Goal: Information Seeking & Learning: Learn about a topic

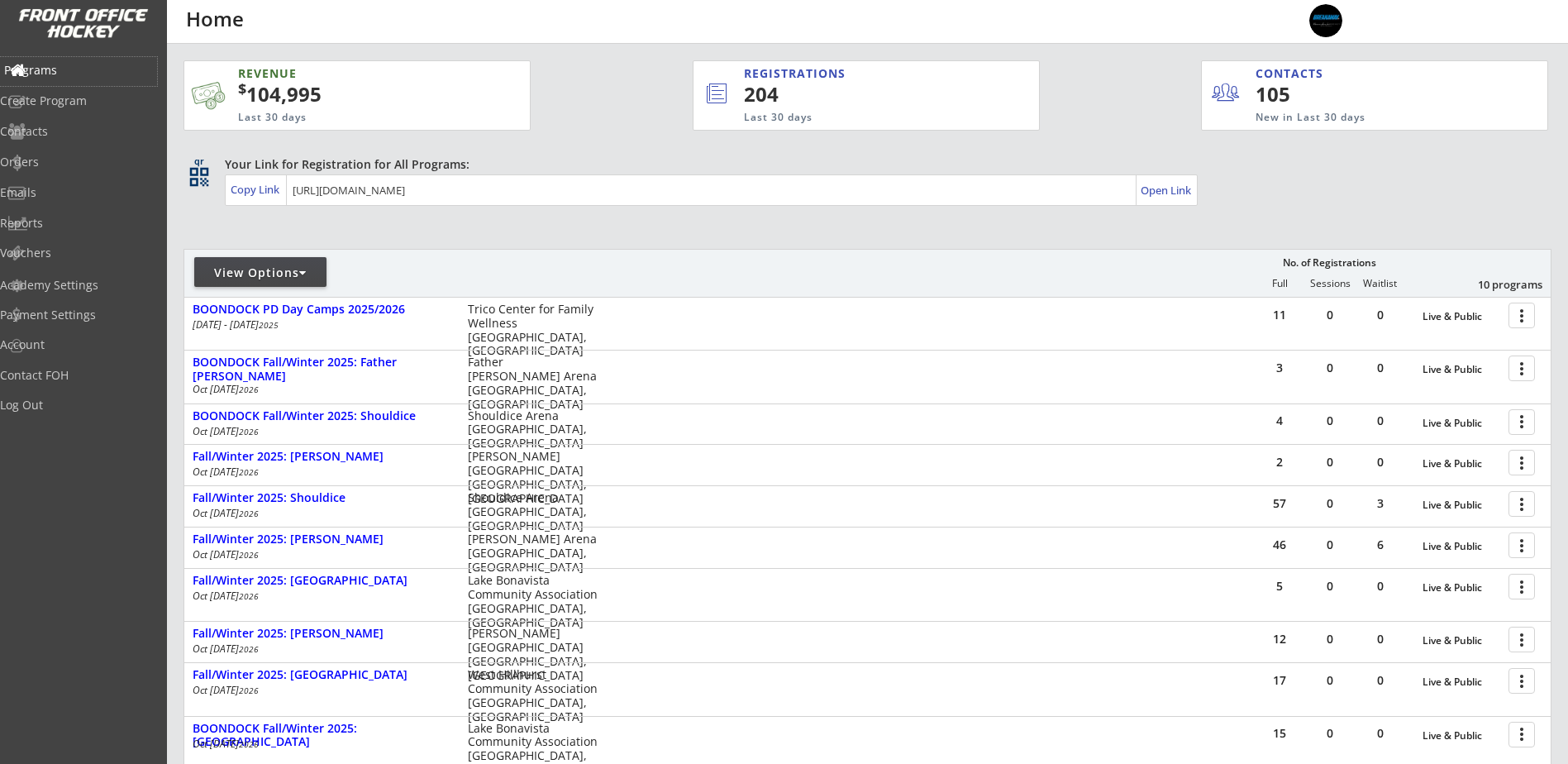
click at [76, 71] on div "Programs" at bounding box center [78, 70] width 148 height 12
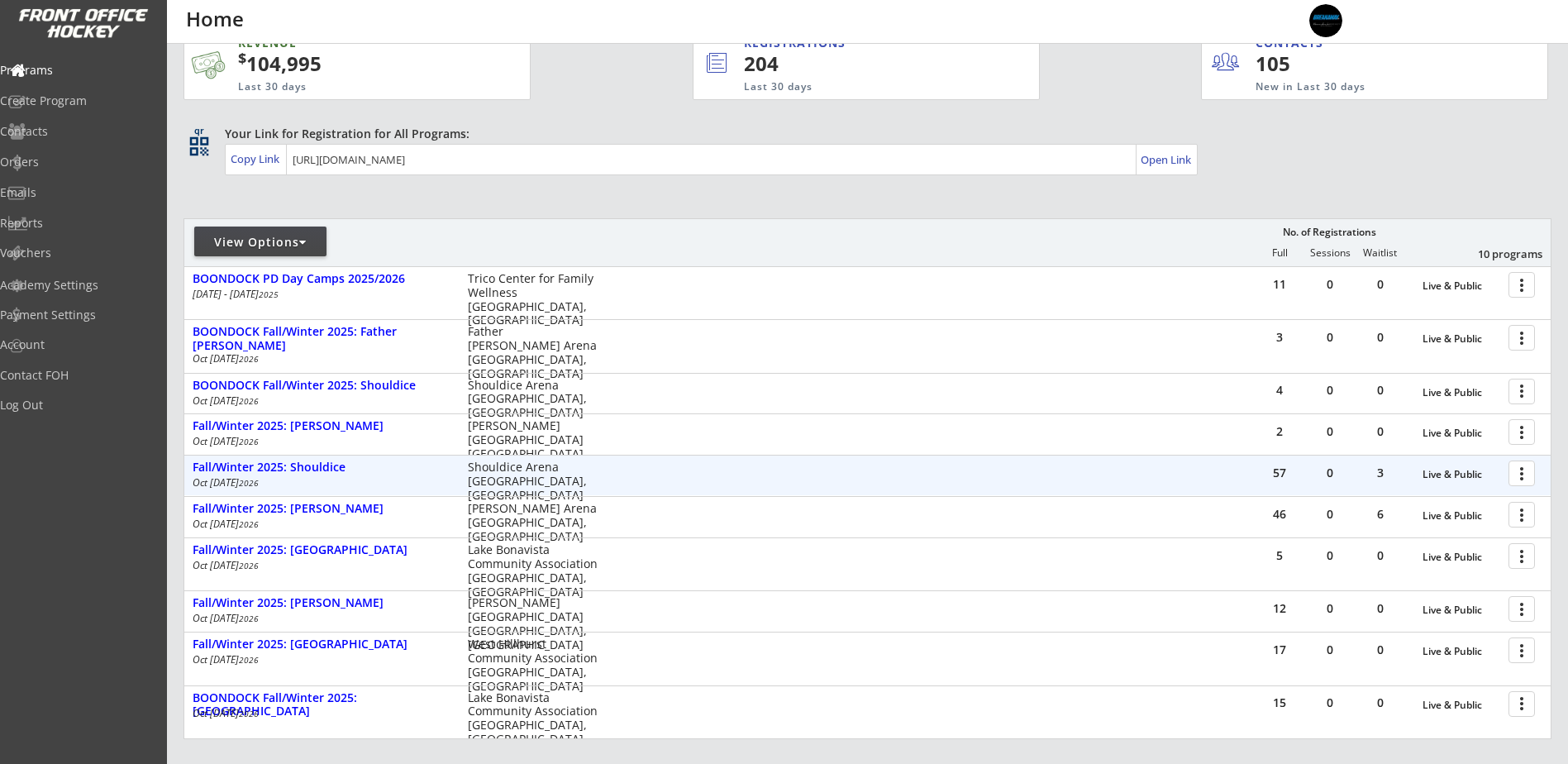
scroll to position [3, 0]
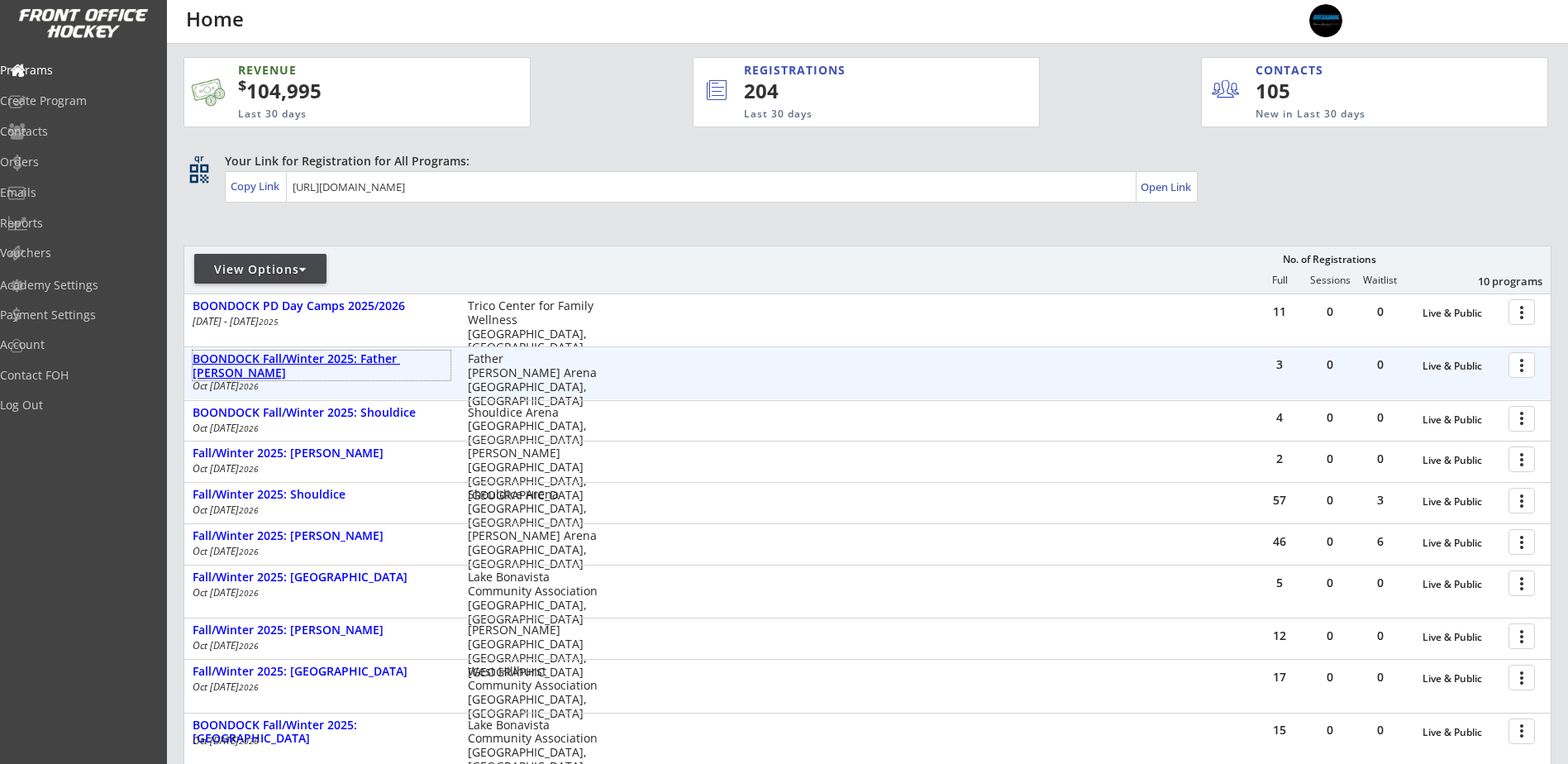
click at [353, 358] on div "BOONDOCK Fall/Winter 2025: Father [PERSON_NAME]" at bounding box center [322, 365] width 258 height 28
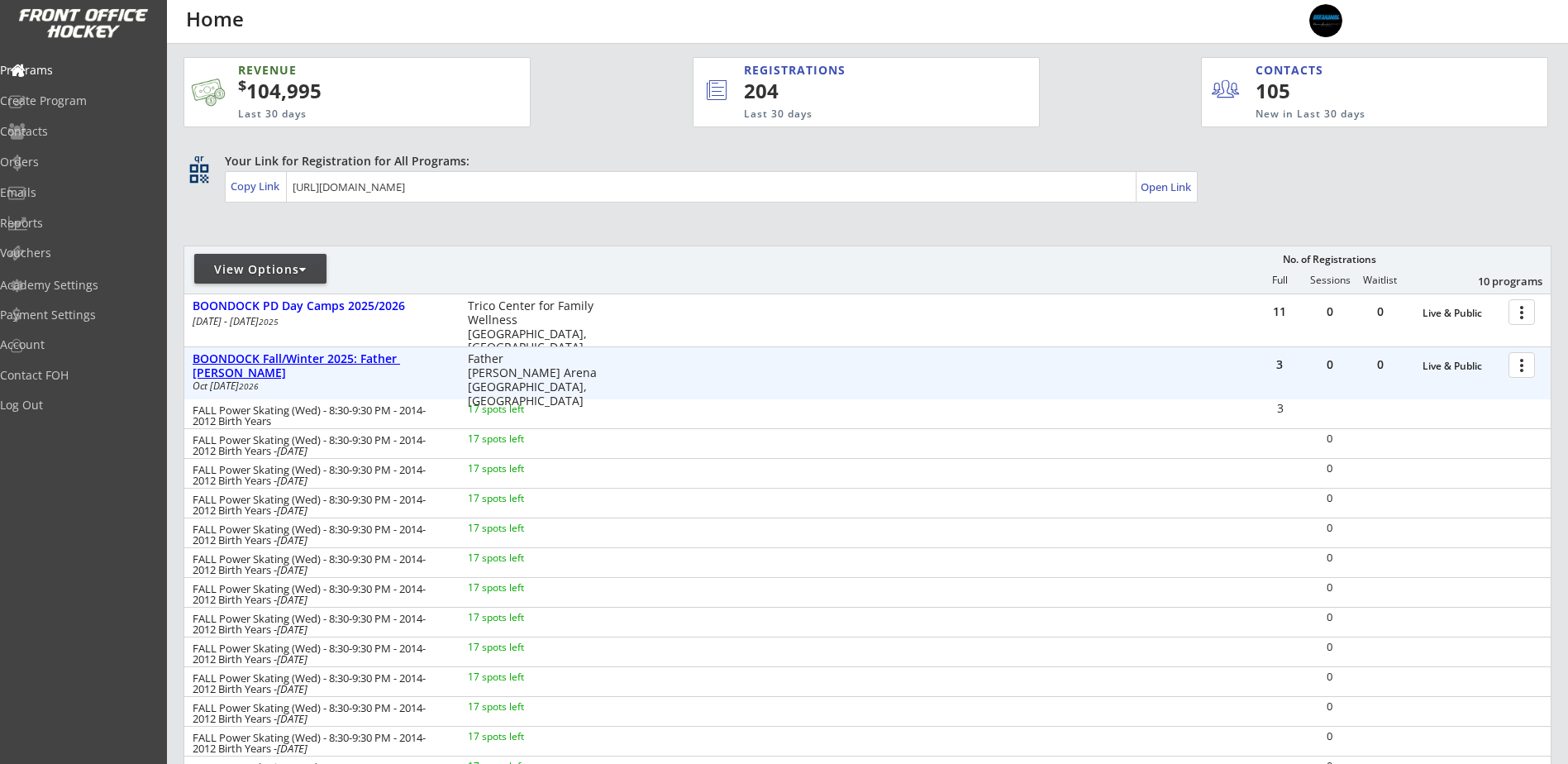
click at [353, 358] on div "BOONDOCK Fall/Winter 2025: Father [PERSON_NAME]" at bounding box center [322, 365] width 258 height 28
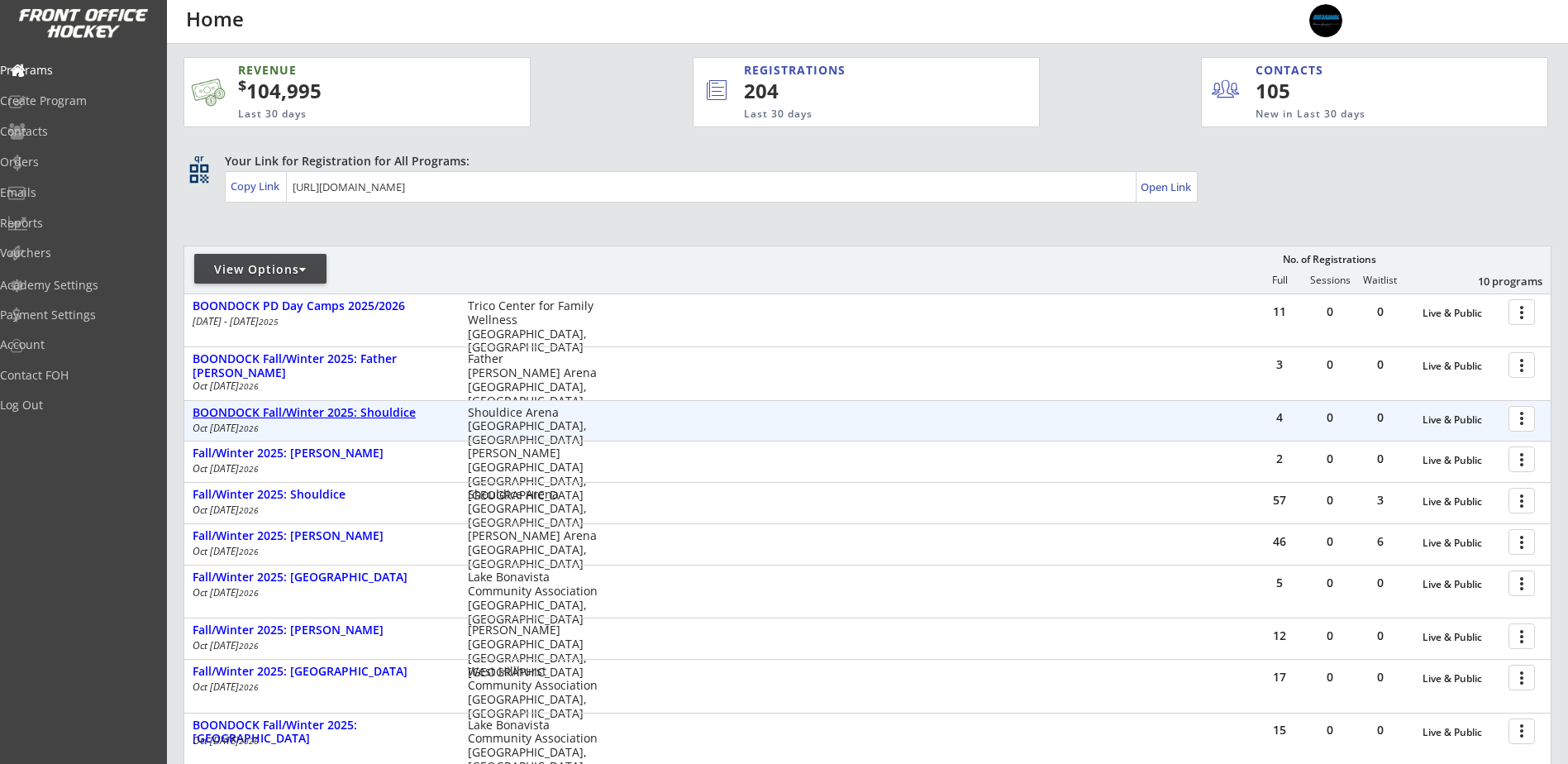
click at [358, 409] on div "BOONDOCK Fall/Winter 2025: Shouldice" at bounding box center [322, 412] width 258 height 14
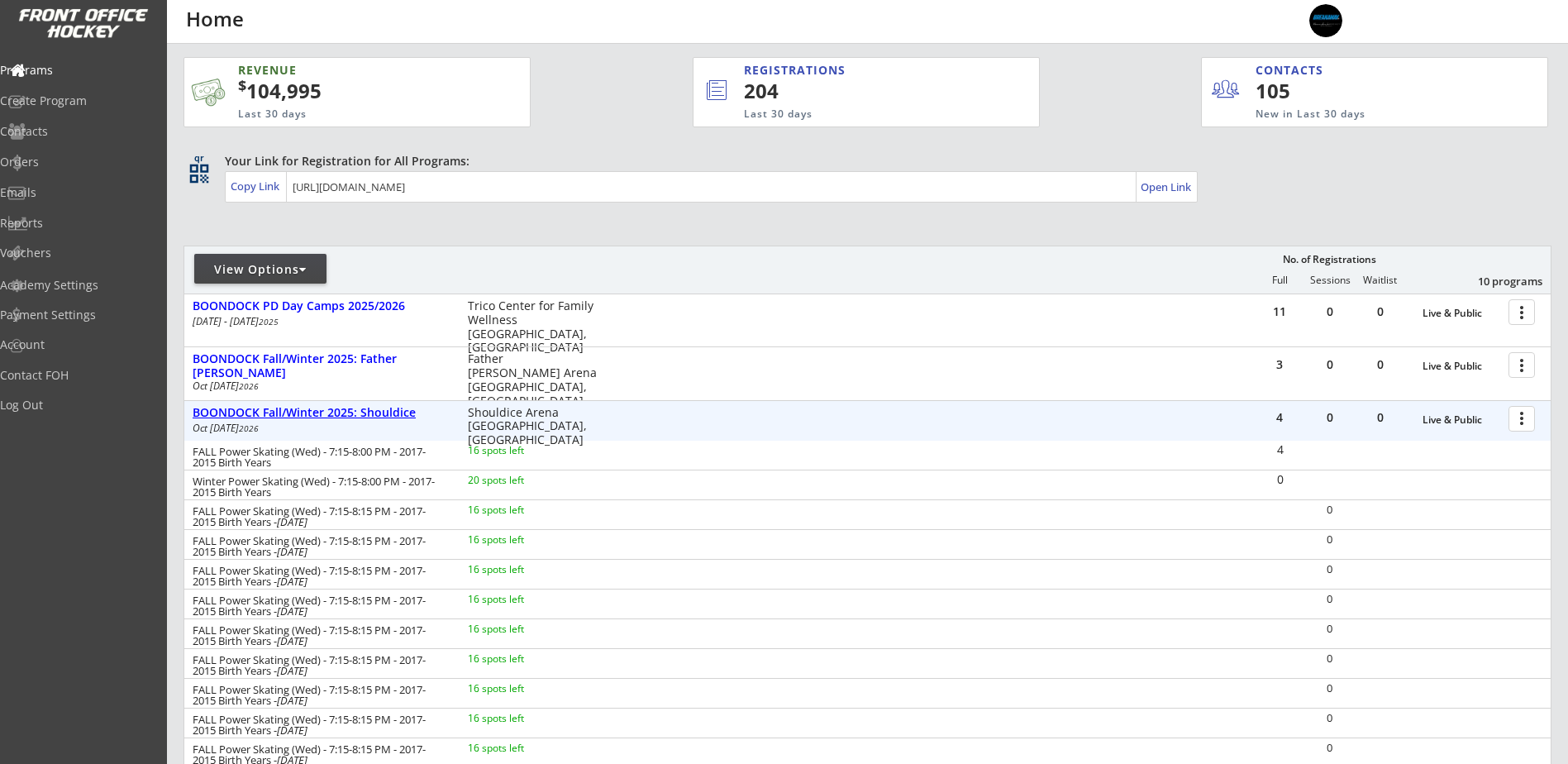
click at [358, 409] on div "BOONDOCK Fall/Winter 2025: Shouldice" at bounding box center [322, 412] width 258 height 14
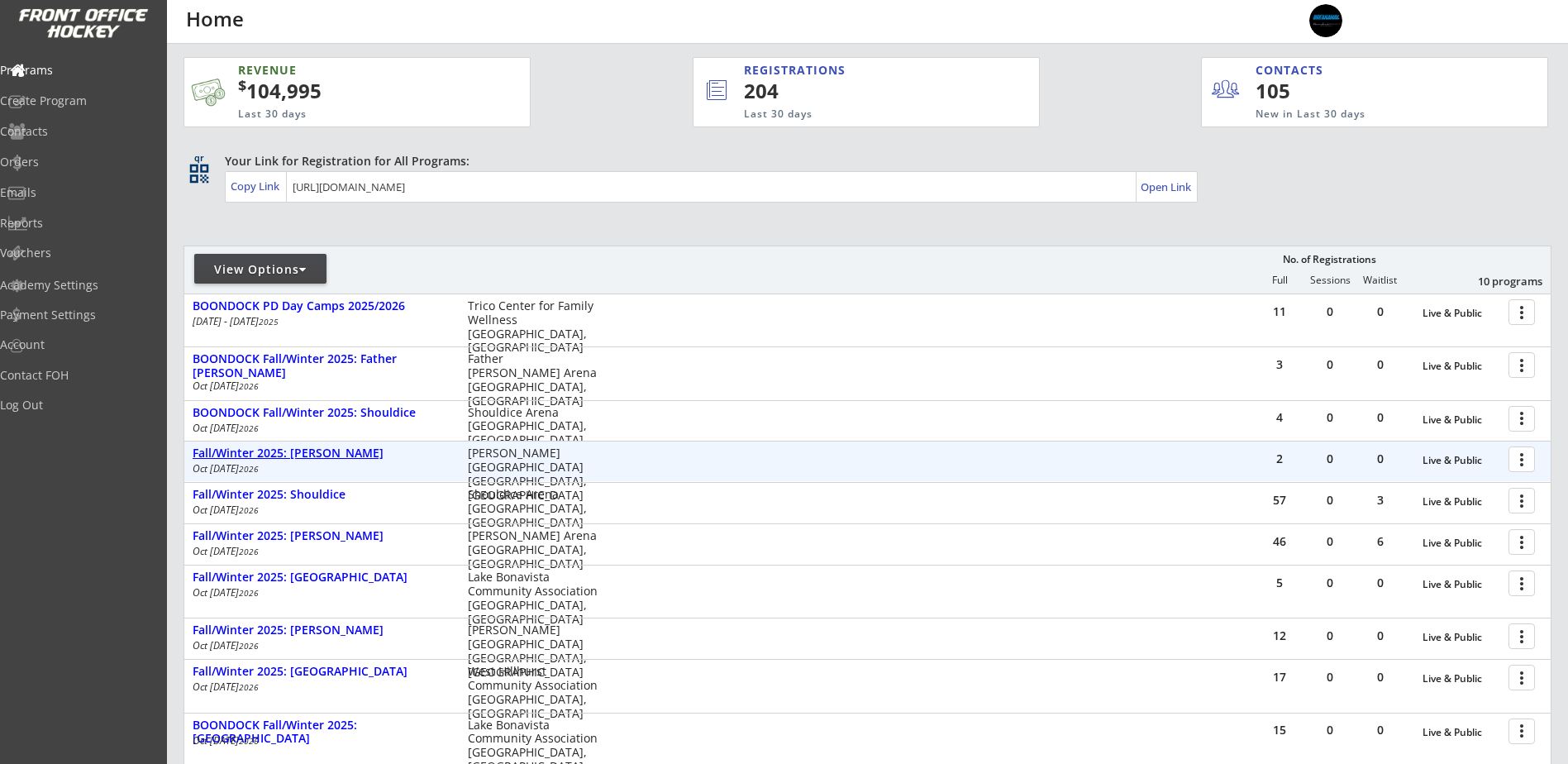
click at [342, 453] on div "Fall/Winter 2025: [PERSON_NAME]" at bounding box center [322, 453] width 258 height 14
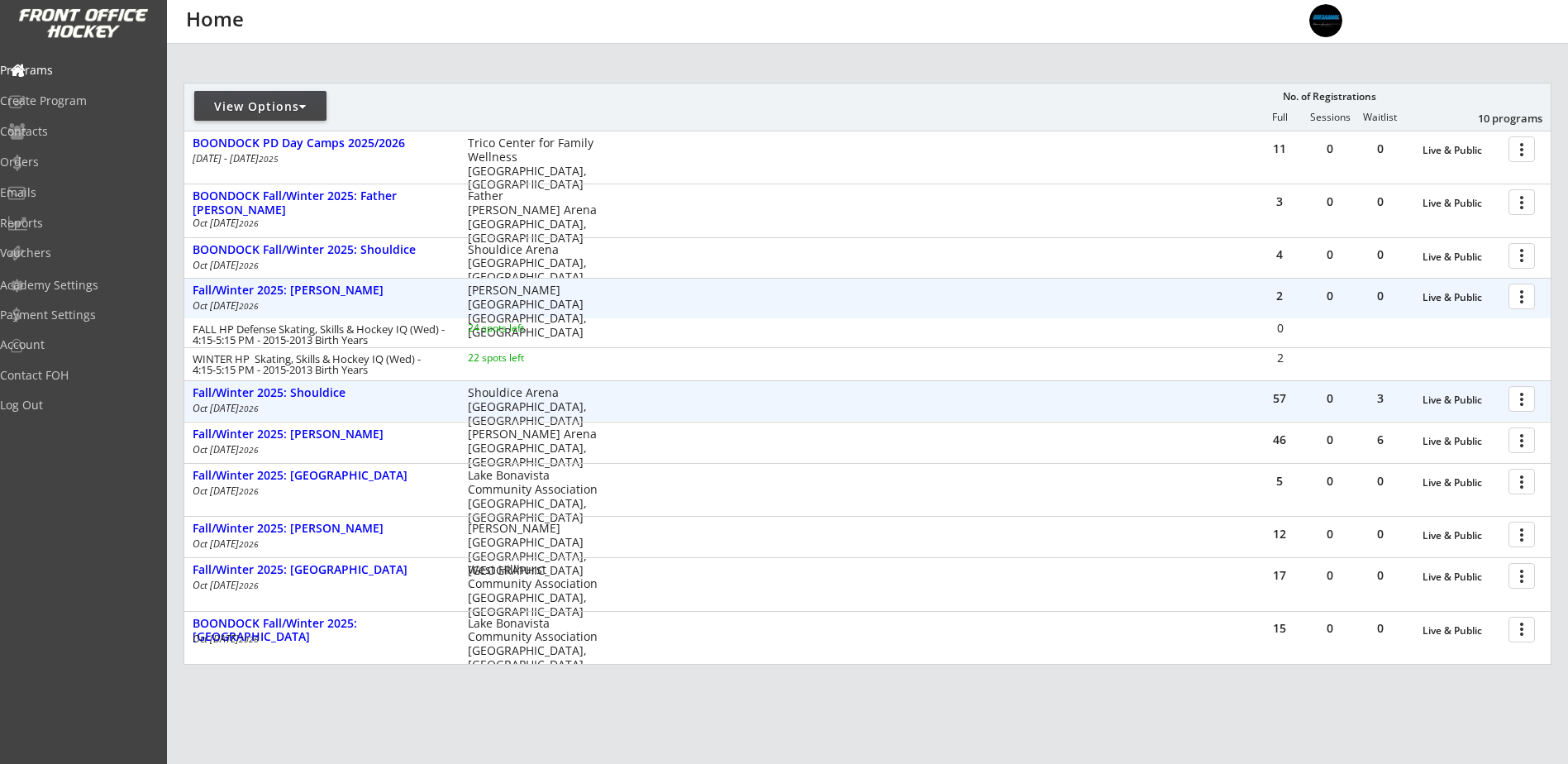
scroll to position [196, 0]
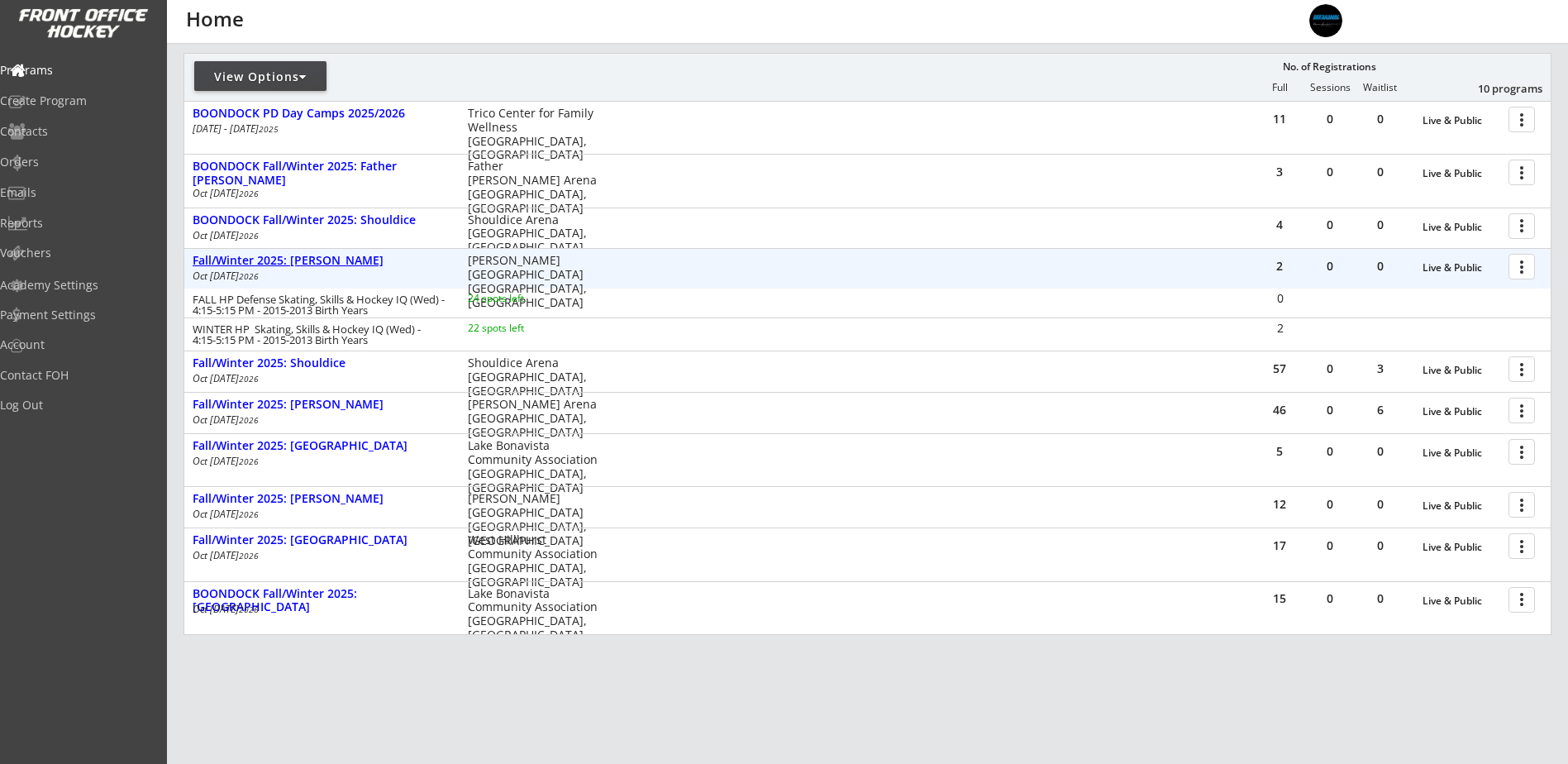
click at [287, 260] on div "Fall/Winter 2025: [PERSON_NAME]" at bounding box center [322, 260] width 258 height 14
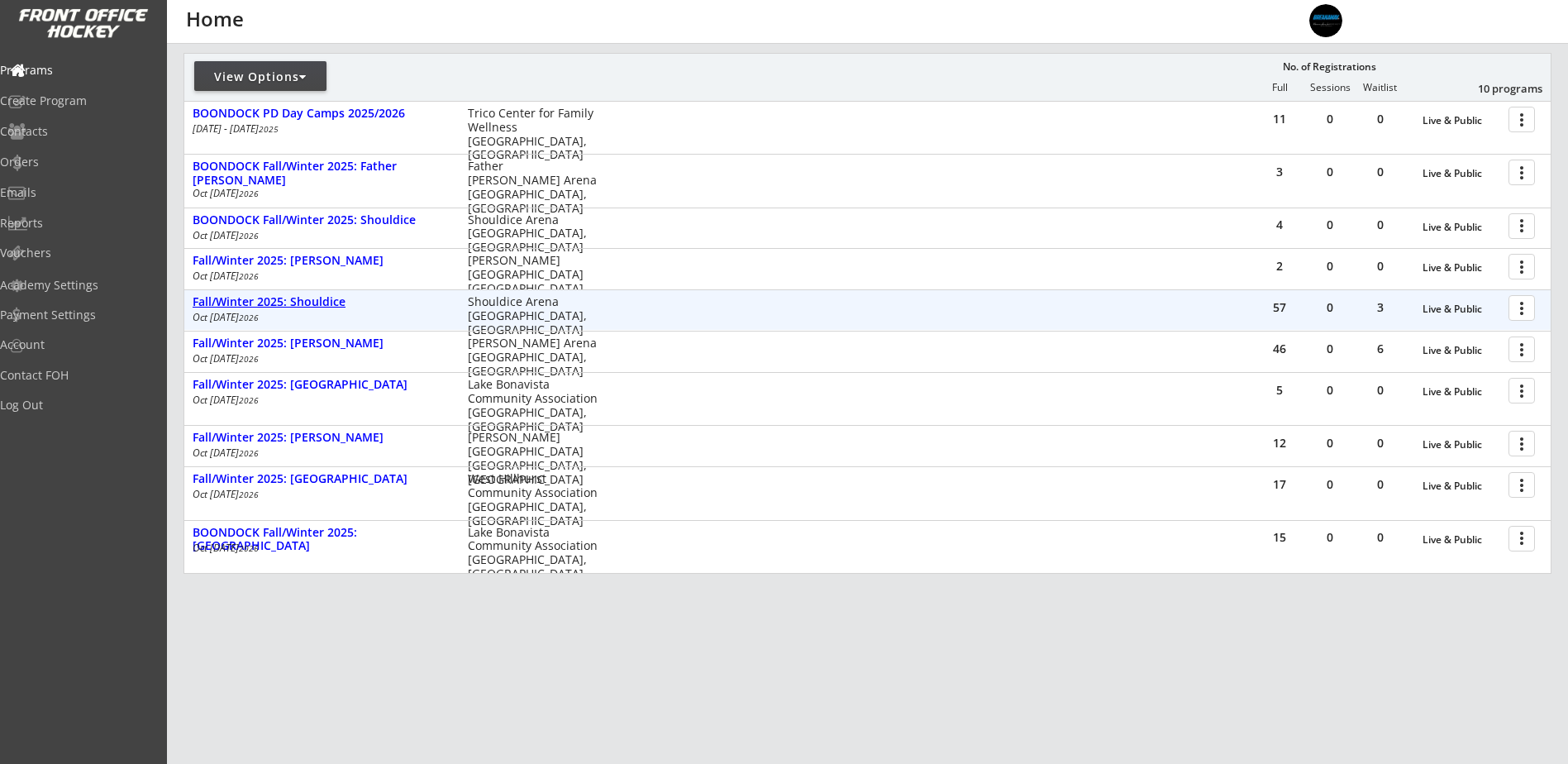
click at [281, 303] on div "Fall/Winter 2025: Shouldice" at bounding box center [322, 302] width 258 height 14
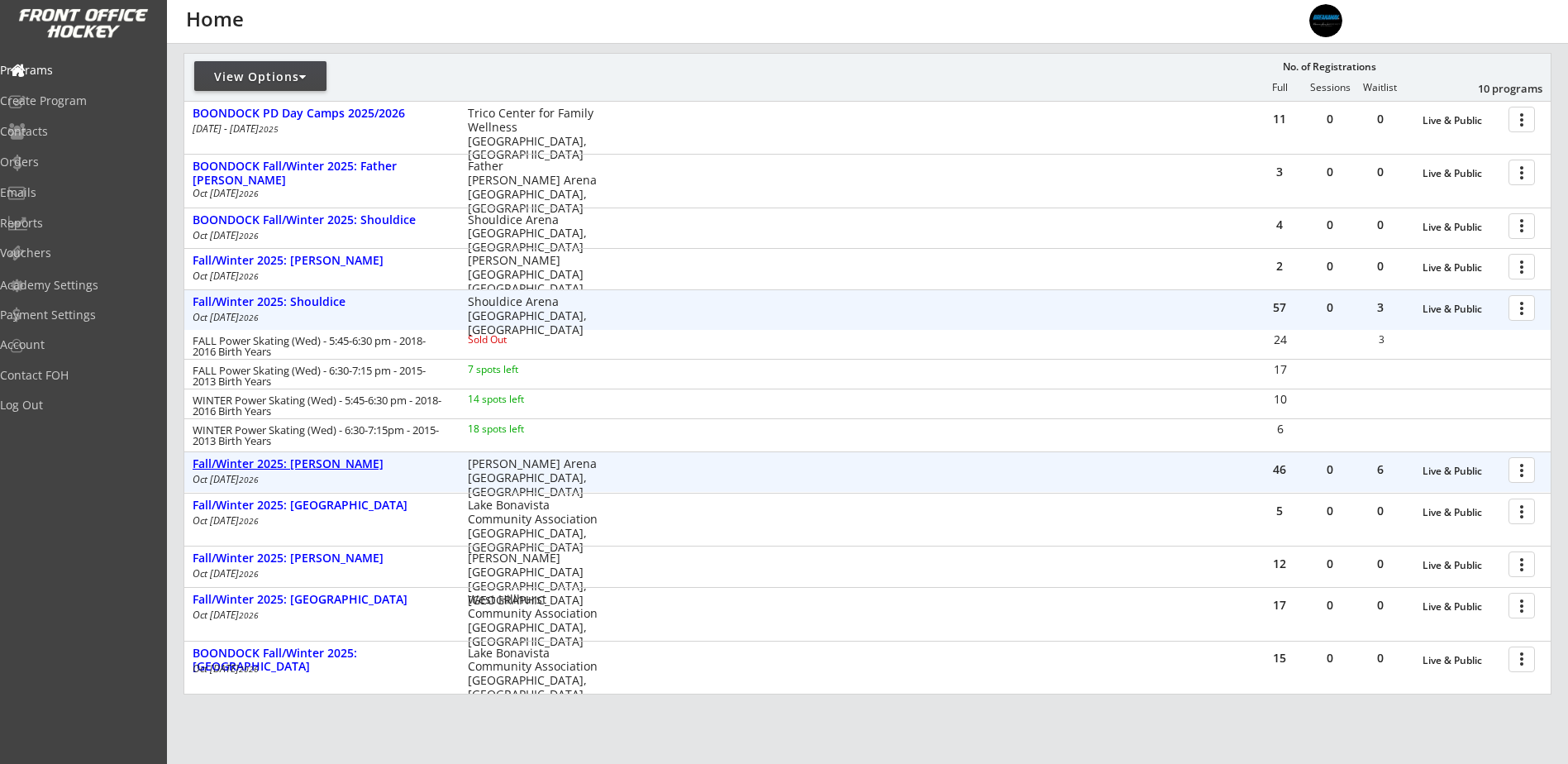
click at [326, 466] on div "Fall/Winter 2025: [PERSON_NAME]" at bounding box center [322, 463] width 258 height 14
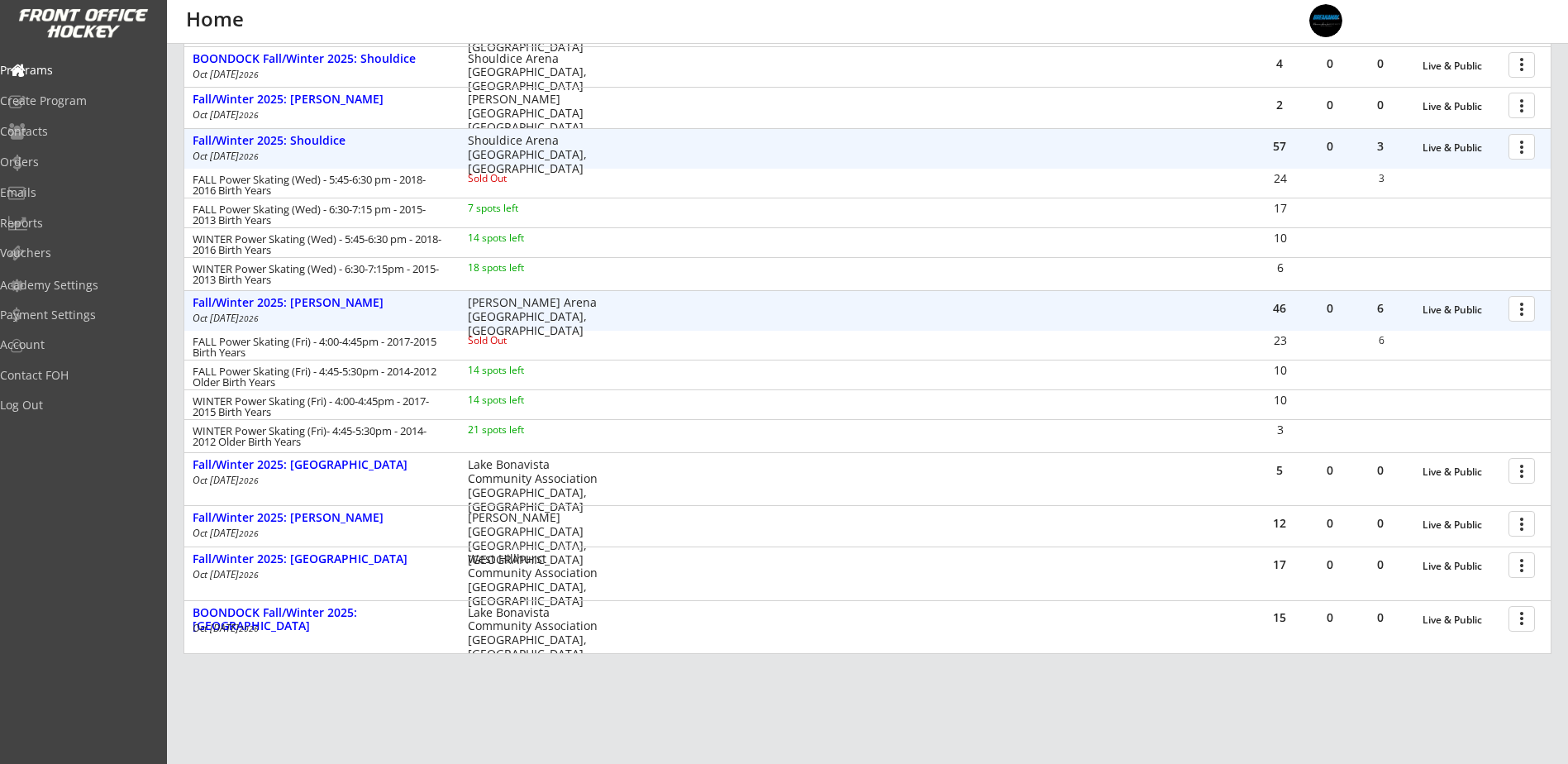
scroll to position [388, 0]
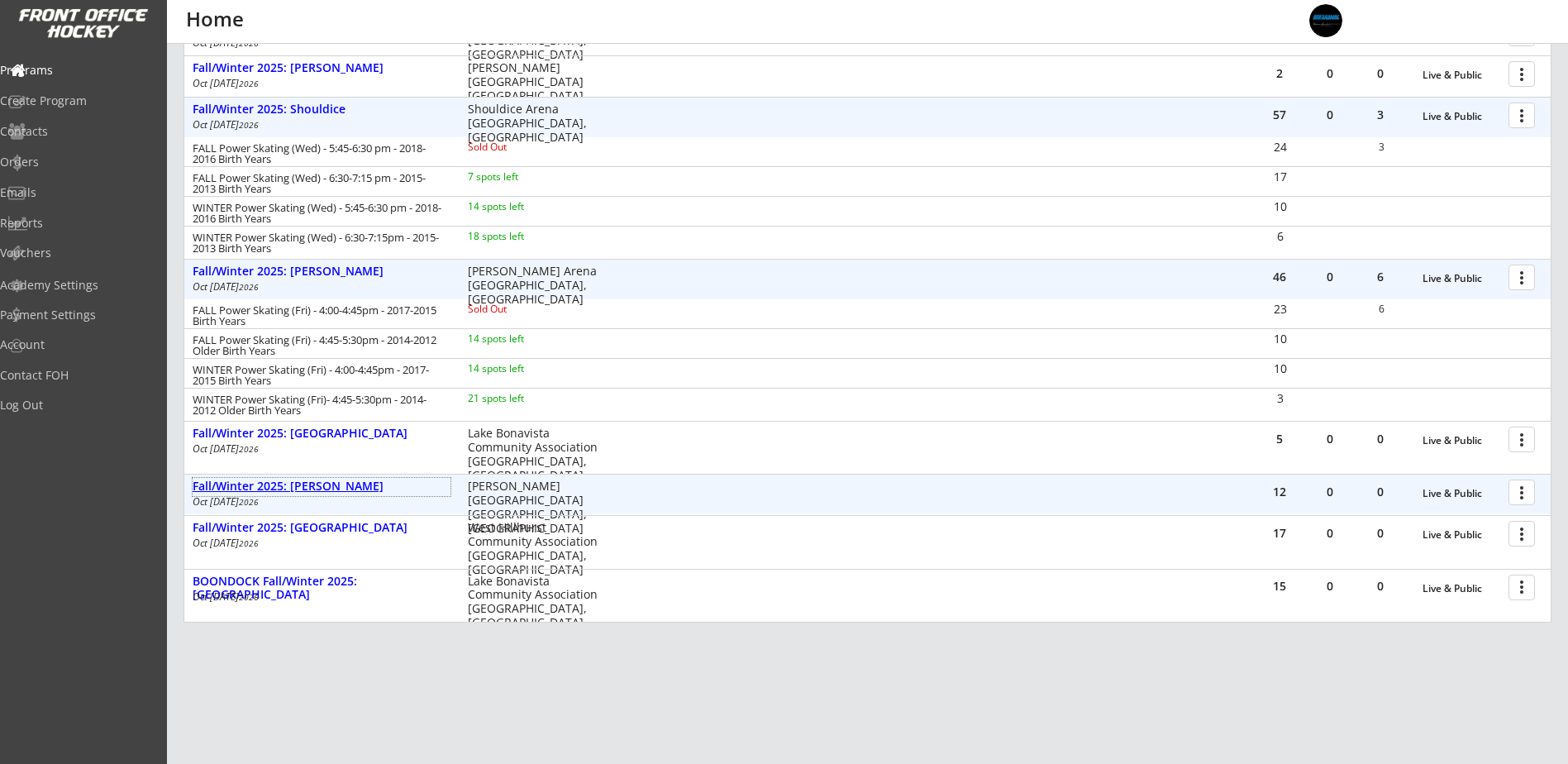
click at [322, 483] on div "Fall/Winter 2025: [PERSON_NAME]" at bounding box center [322, 486] width 258 height 14
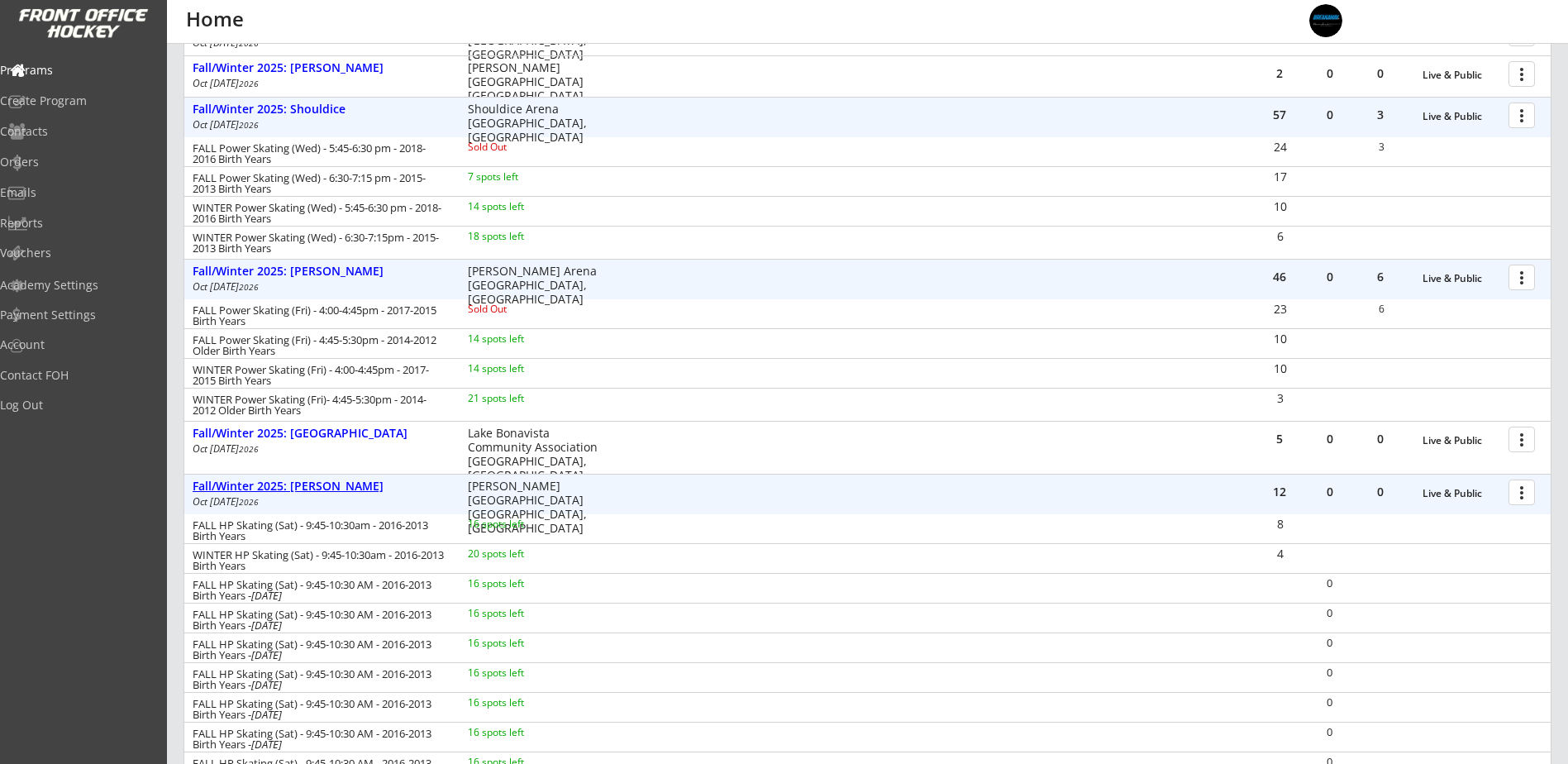
click at [323, 483] on div "Fall/Winter 2025: [PERSON_NAME]" at bounding box center [322, 486] width 258 height 14
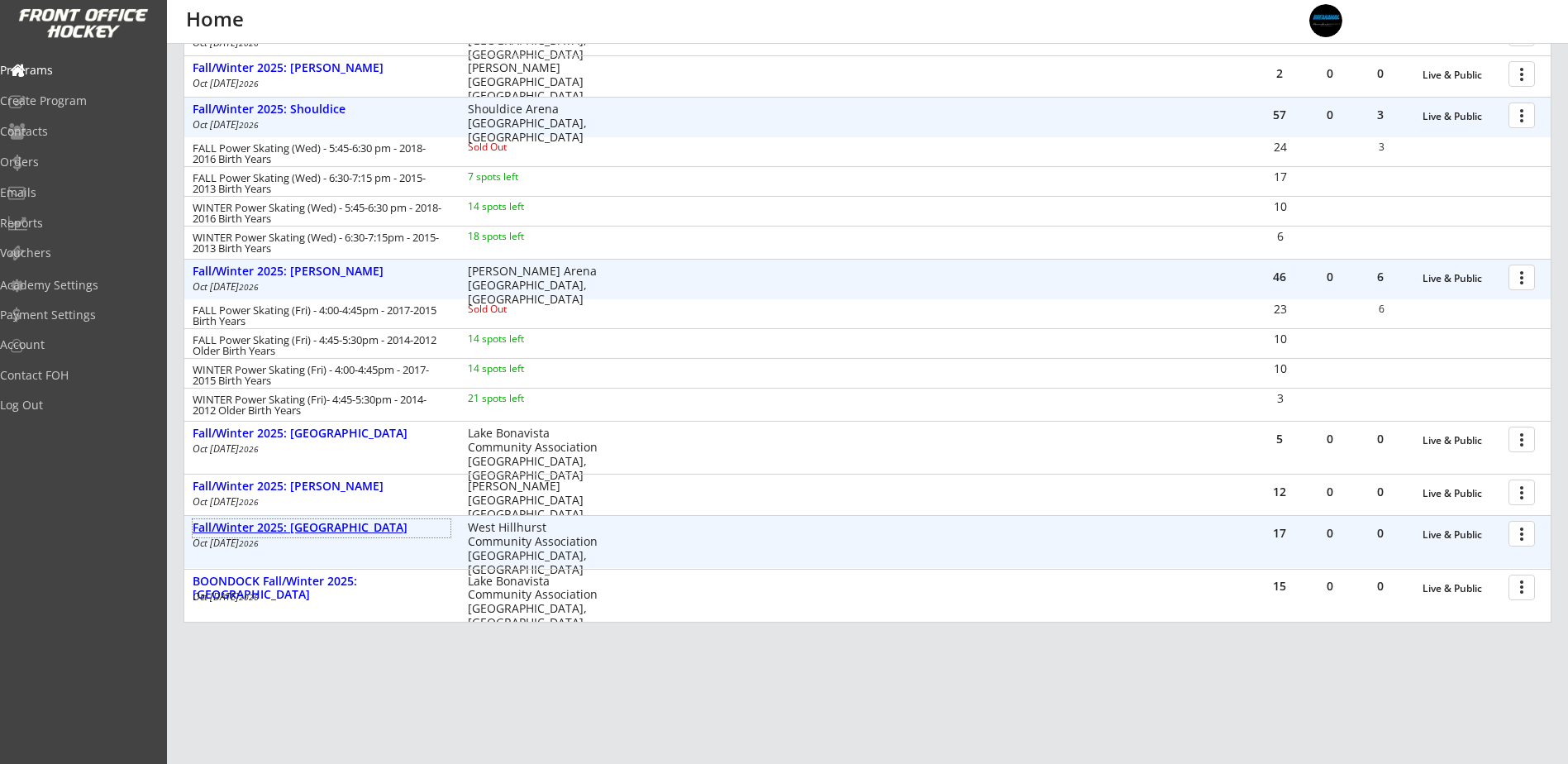
click at [319, 523] on div "Fall/Winter 2025: [GEOGRAPHIC_DATA]" at bounding box center [322, 527] width 258 height 14
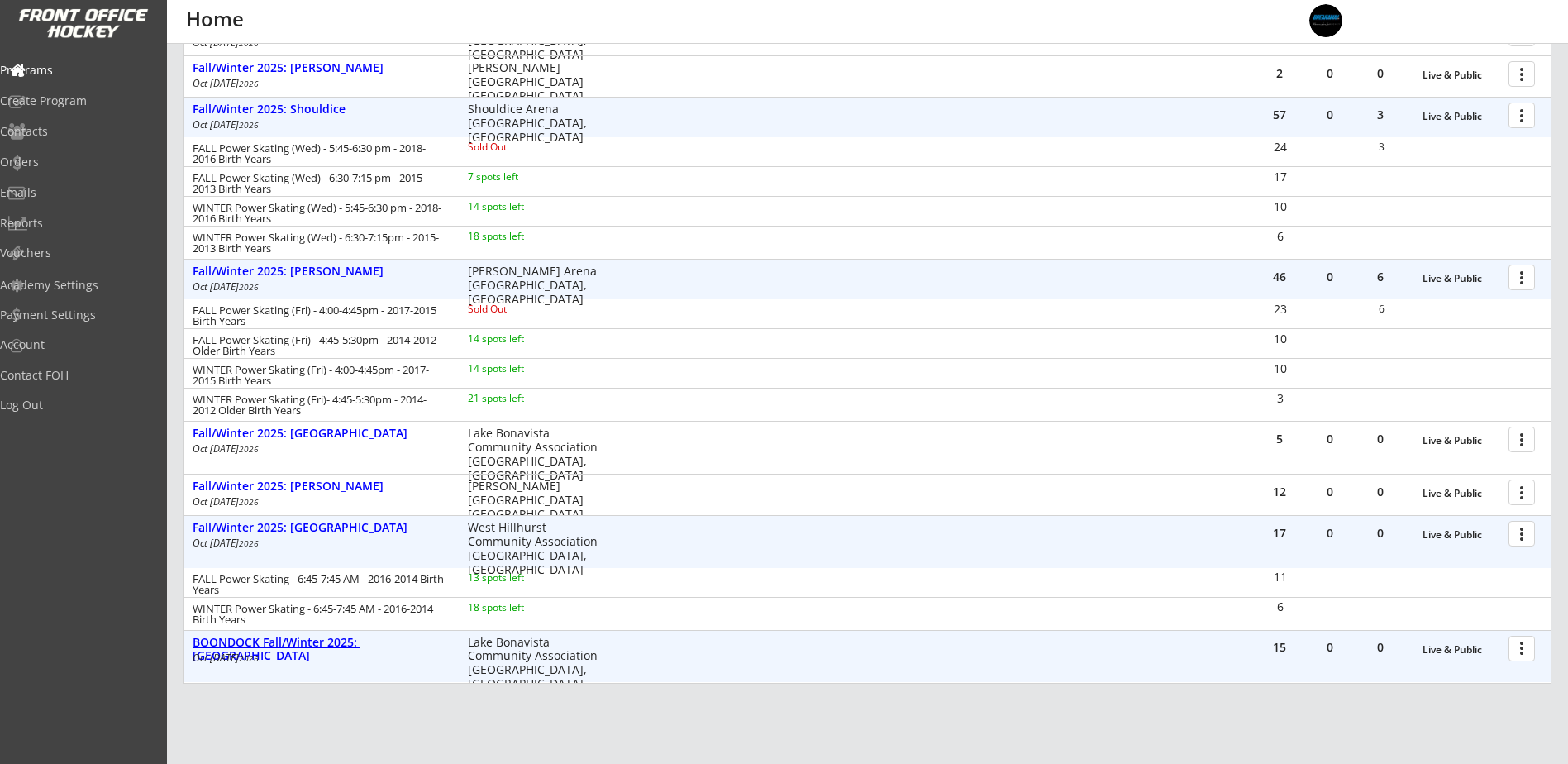
click at [391, 644] on div "BOONDOCK Fall/Winter 2025: [GEOGRAPHIC_DATA]" at bounding box center [322, 649] width 258 height 28
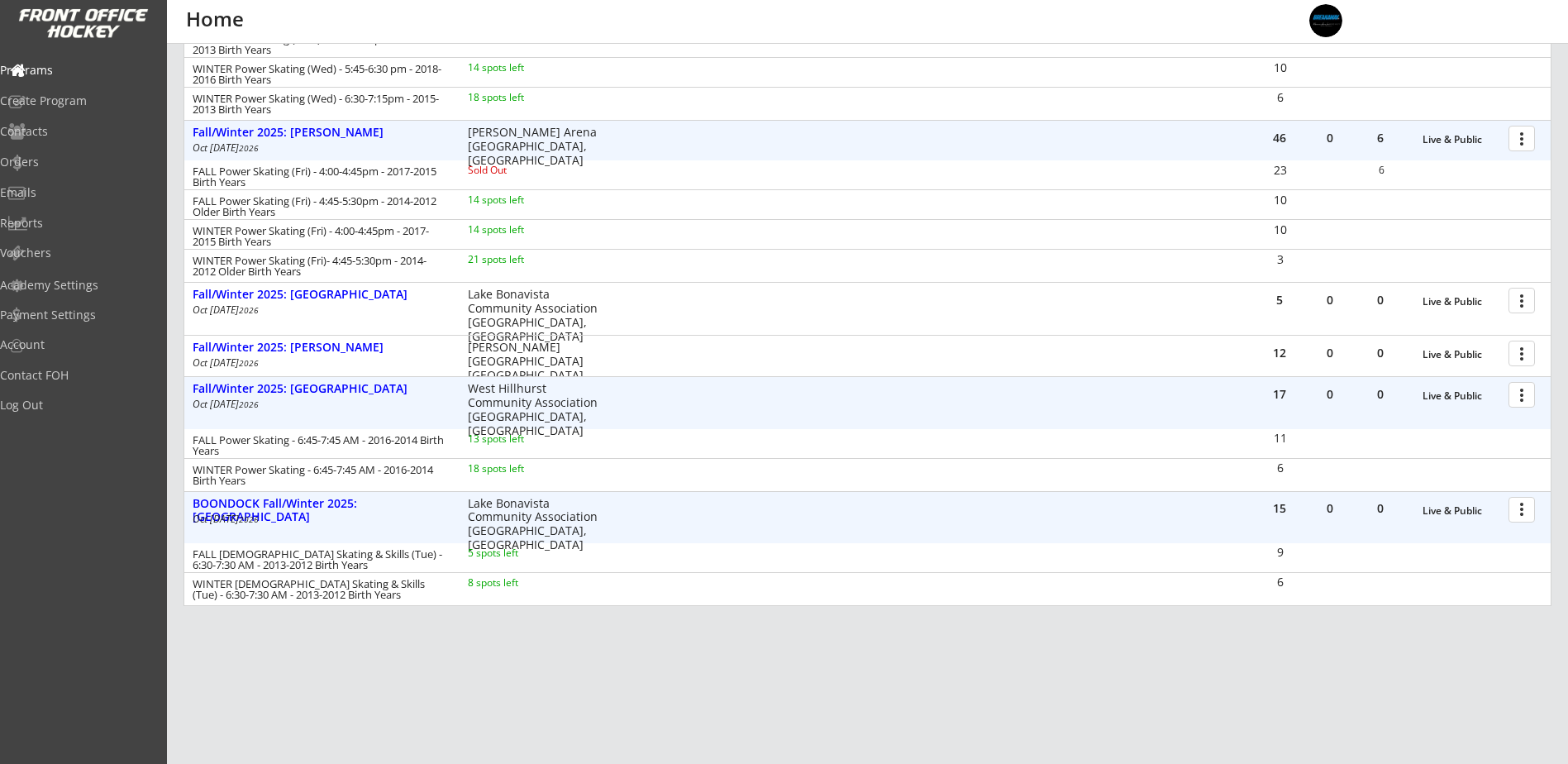
scroll to position [560, 0]
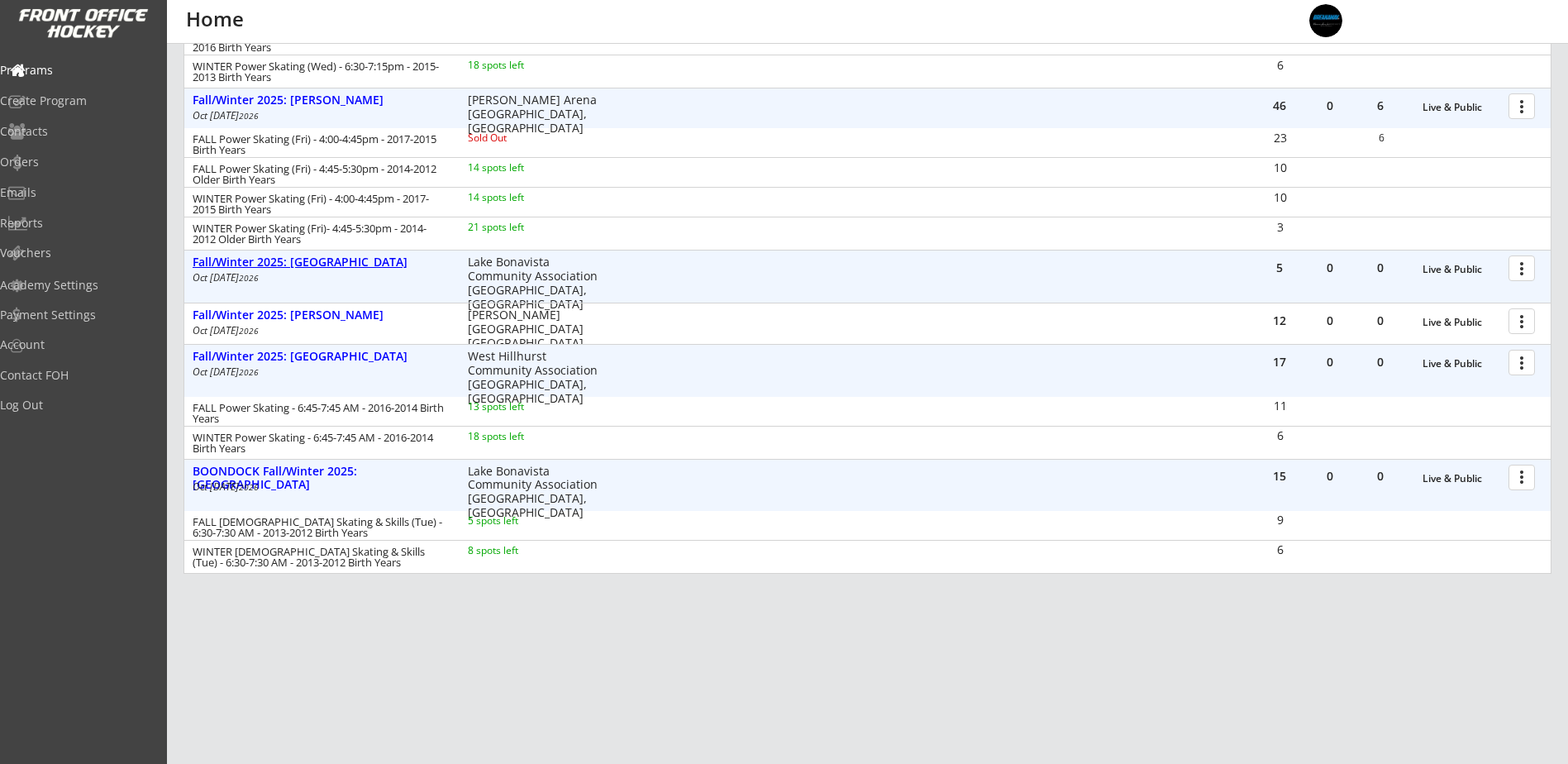
click at [355, 259] on div "Fall/Winter 2025: [GEOGRAPHIC_DATA]" at bounding box center [322, 262] width 258 height 14
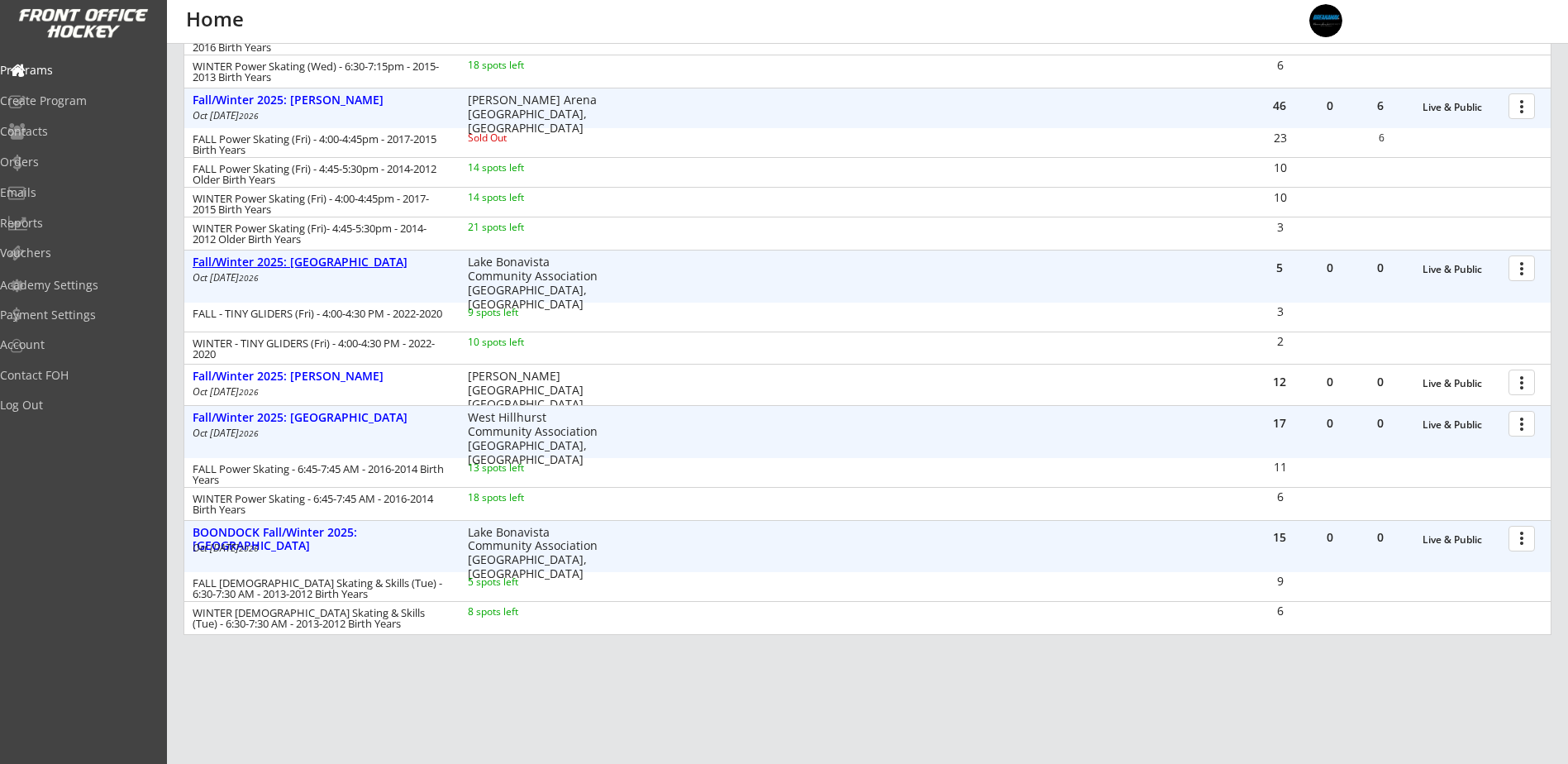
click at [355, 264] on div "Fall/Winter 2025: [GEOGRAPHIC_DATA]" at bounding box center [322, 262] width 258 height 14
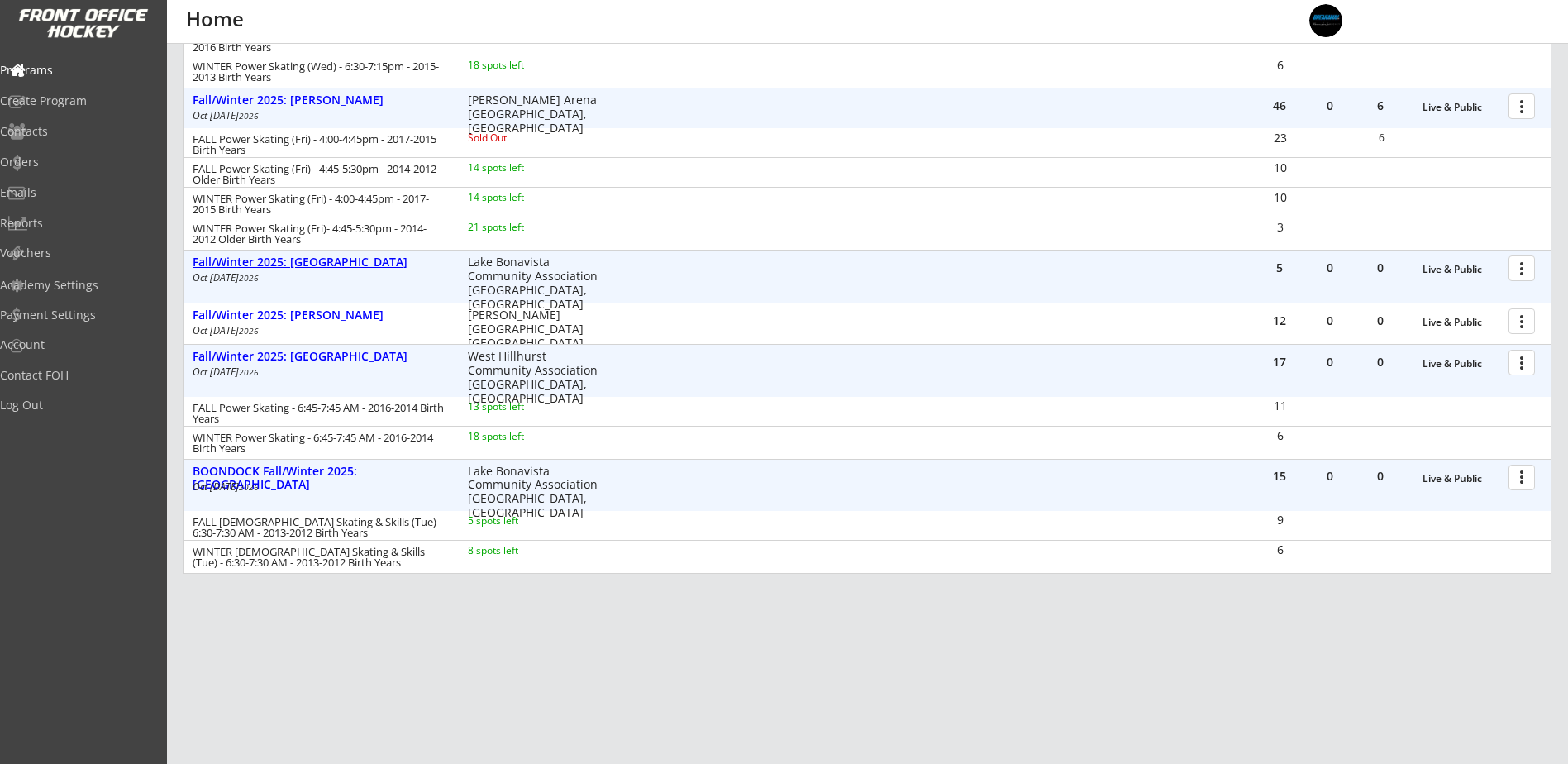
click at [340, 262] on div "Fall/Winter 2025: [GEOGRAPHIC_DATA]" at bounding box center [322, 262] width 258 height 14
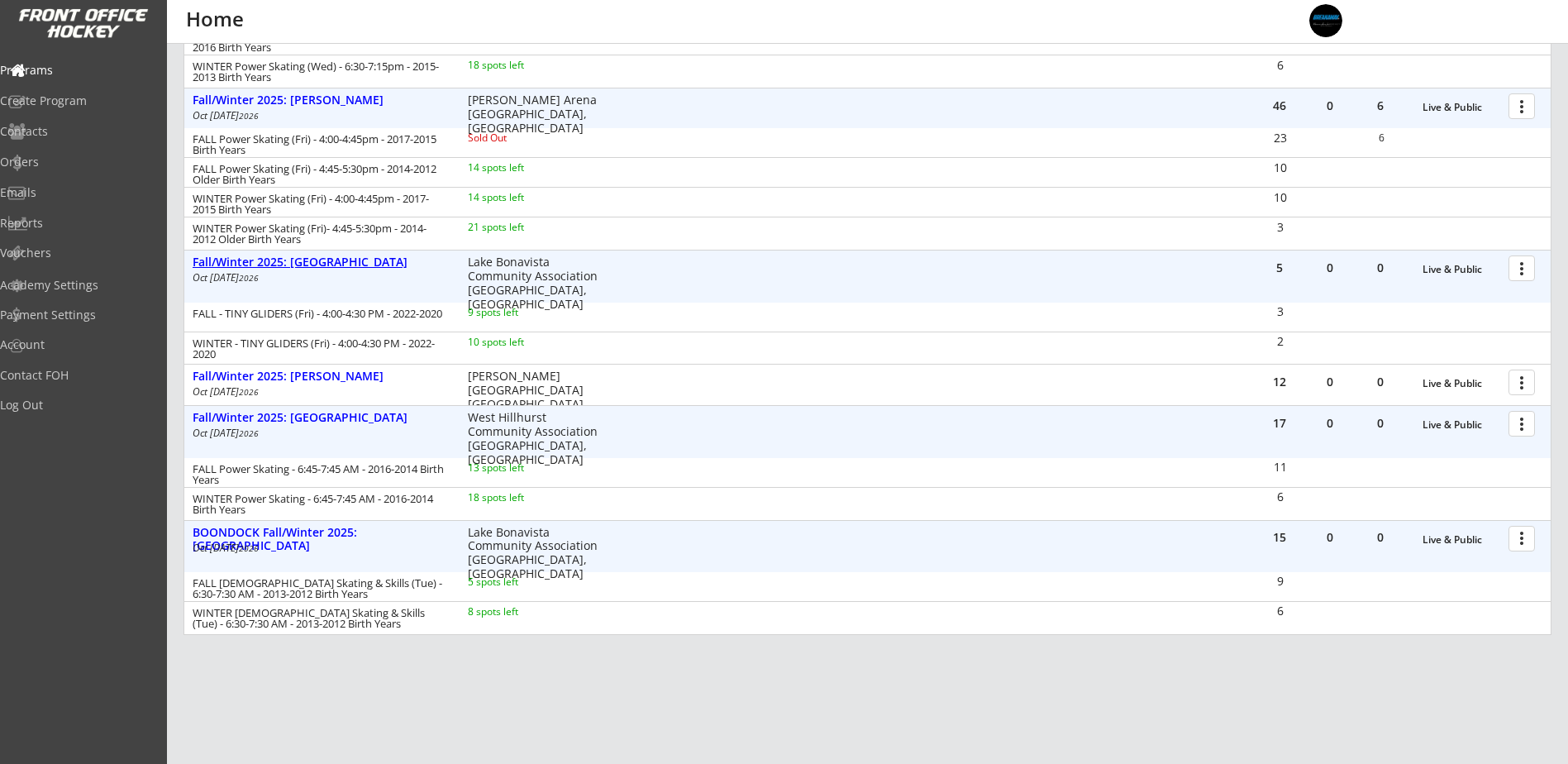
click at [340, 261] on div "Fall/Winter 2025: [GEOGRAPHIC_DATA]" at bounding box center [322, 262] width 258 height 14
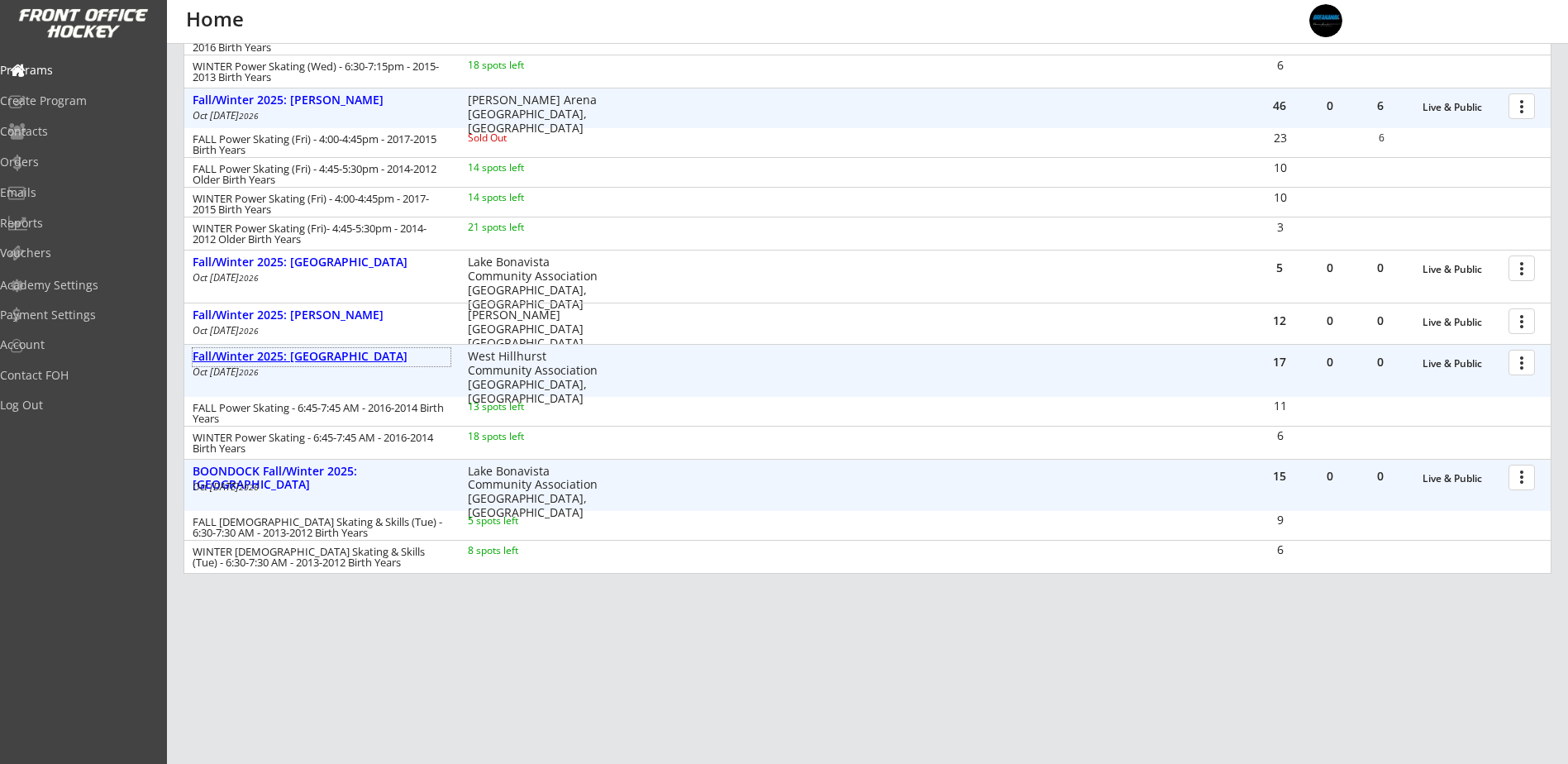
click at [334, 352] on div "Fall/Winter 2025: [GEOGRAPHIC_DATA]" at bounding box center [322, 356] width 258 height 14
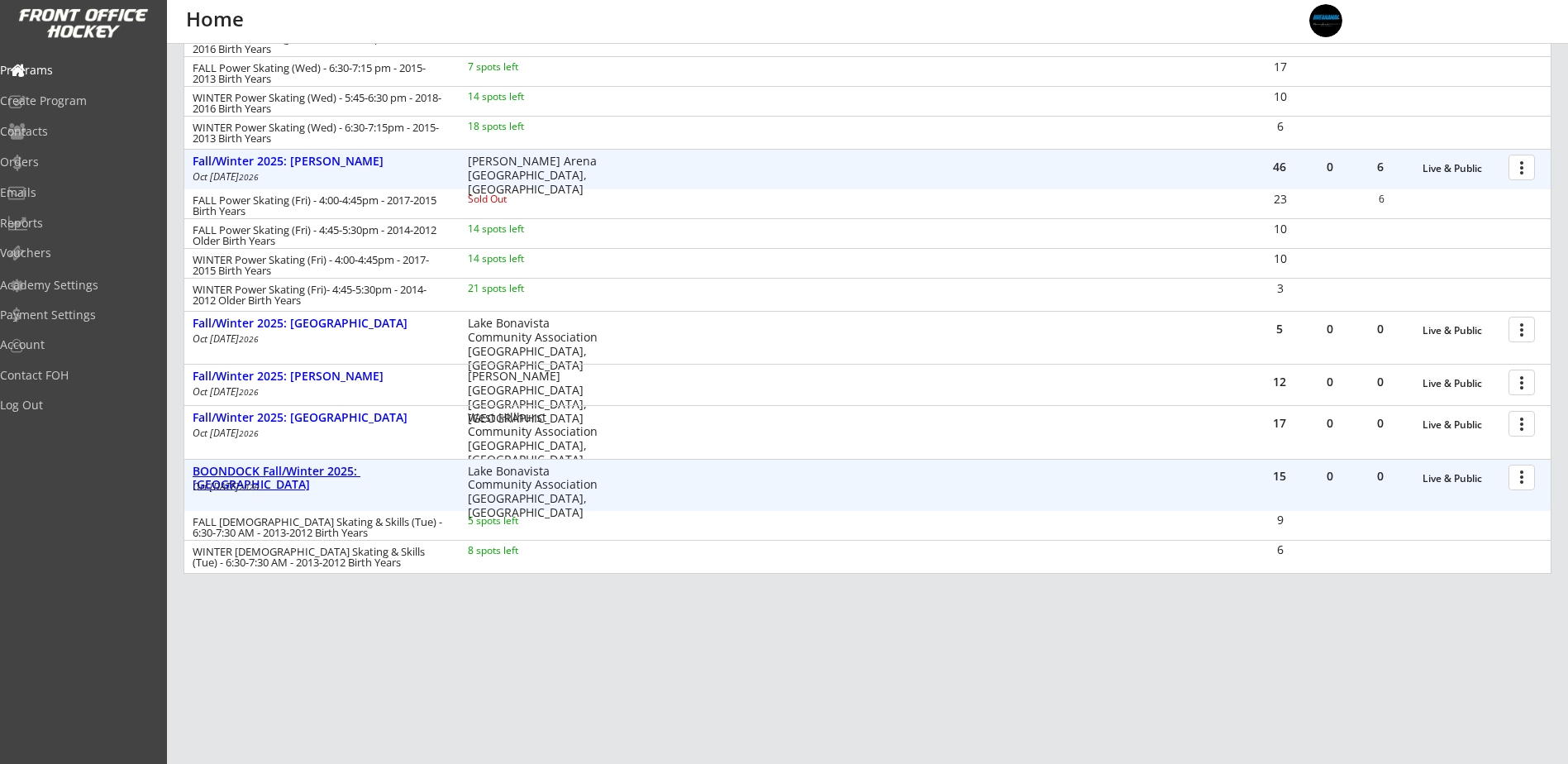
click at [342, 476] on div "BOONDOCK Fall/Winter 2025: [GEOGRAPHIC_DATA]" at bounding box center [322, 478] width 258 height 28
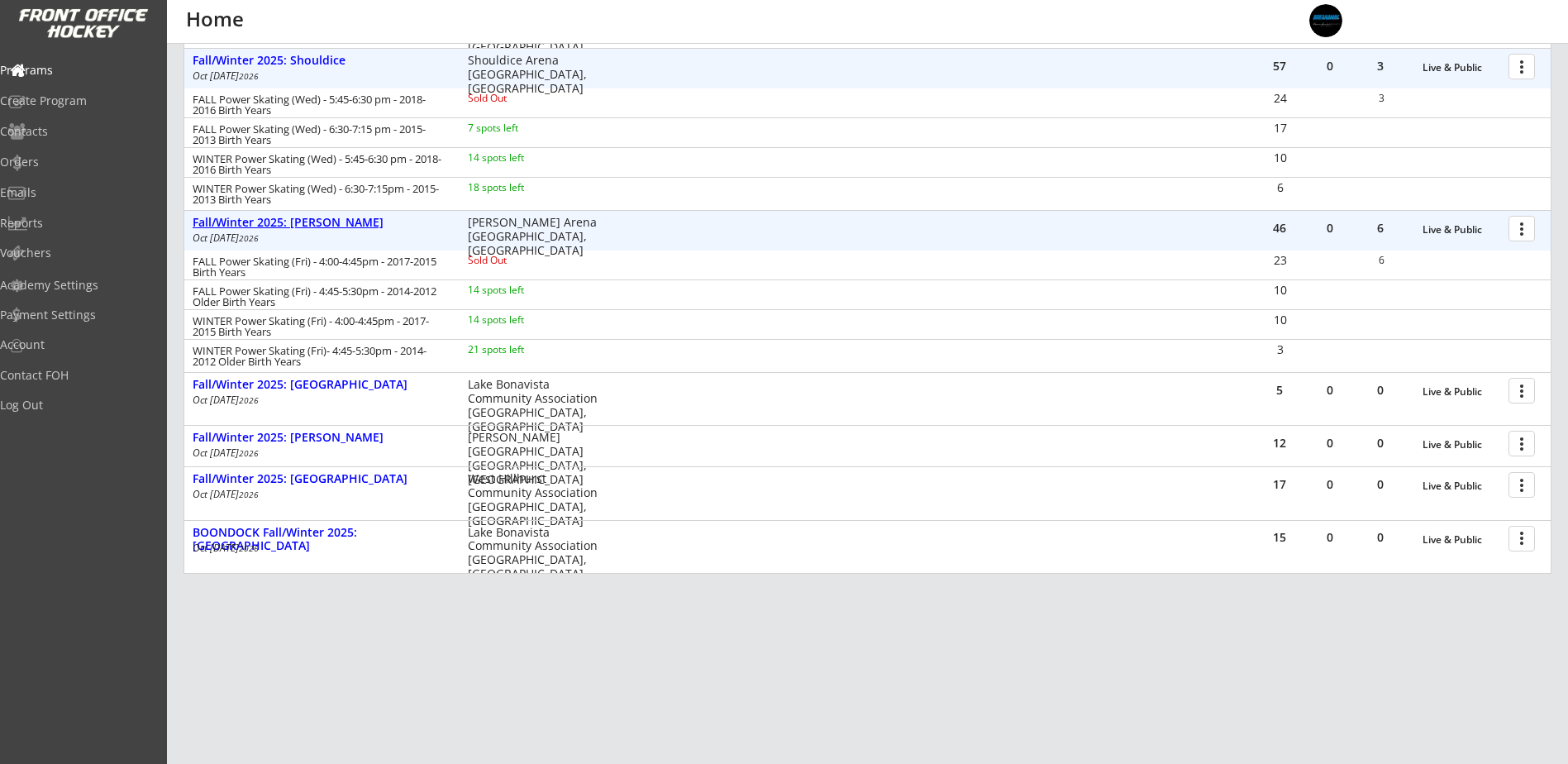
click at [334, 226] on div "Fall/Winter 2025: [PERSON_NAME]" at bounding box center [322, 223] width 258 height 14
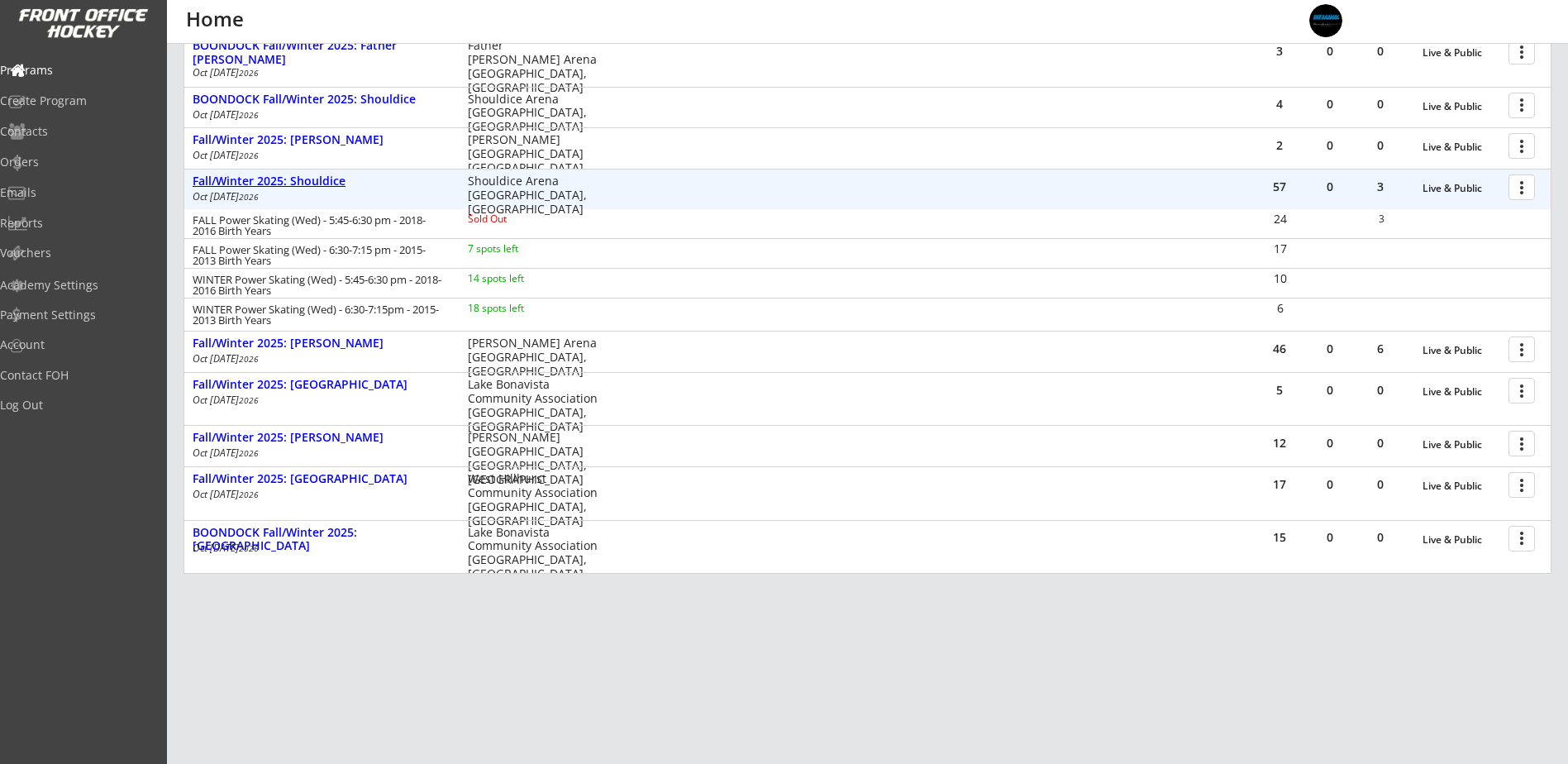
click at [326, 182] on div "Fall/Winter 2025: Shouldice" at bounding box center [322, 181] width 258 height 14
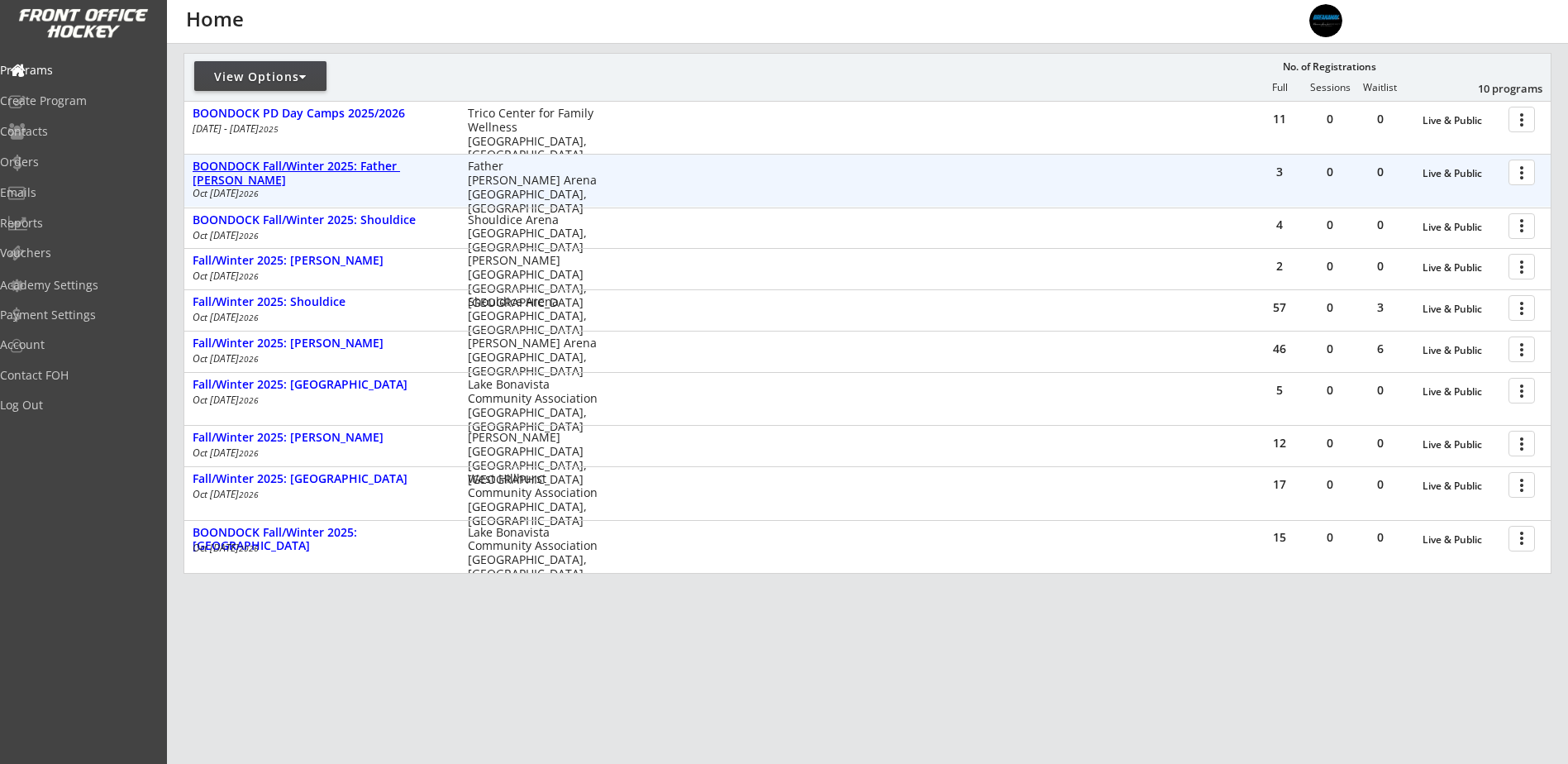
scroll to position [196, 0]
